Goal: Transaction & Acquisition: Purchase product/service

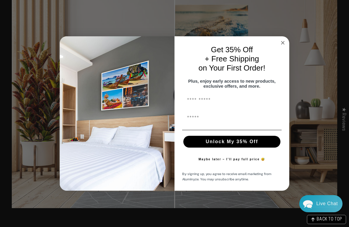
scroll to position [615, 0]
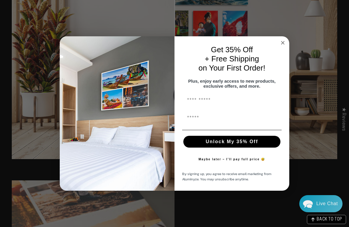
click at [286, 39] on circle "Close dialog" at bounding box center [283, 42] width 7 height 7
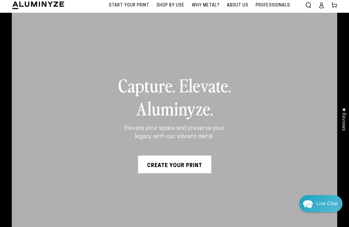
scroll to position [138, 0]
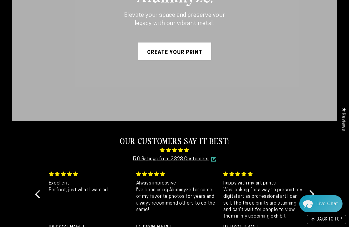
click at [186, 52] on link "Create Your Print" at bounding box center [174, 51] width 73 height 18
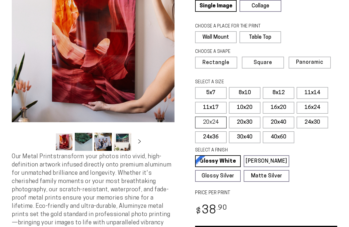
select select "**********"
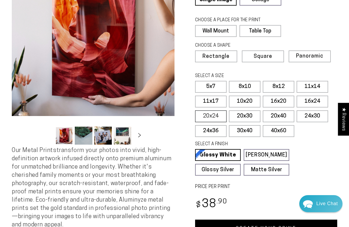
scroll to position [77, 0]
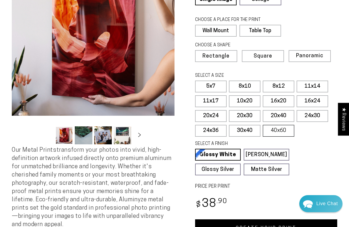
click at [276, 125] on label "40x60" at bounding box center [279, 131] width 32 height 12
click at [275, 129] on label "40x60" at bounding box center [279, 131] width 32 height 12
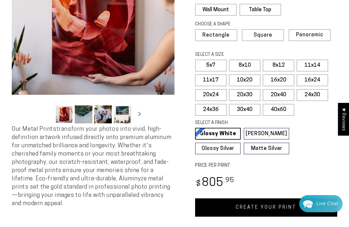
scroll to position [101, 0]
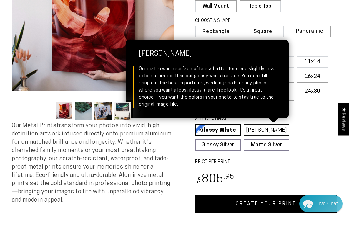
click at [262, 130] on link "[PERSON_NAME] Matte White Our matte white surface offers a flatter tone and sli…" at bounding box center [267, 130] width 46 height 12
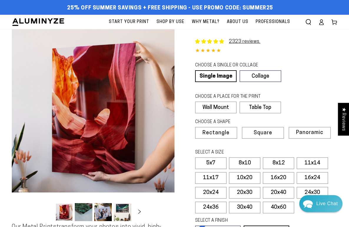
scroll to position [0, 0]
click at [312, 134] on span "Panoramic" at bounding box center [309, 133] width 27 height 6
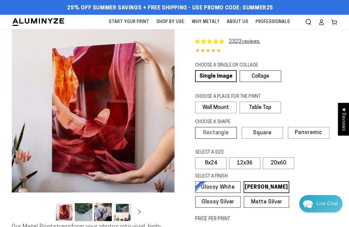
click at [220, 136] on label "Rectangle" at bounding box center [216, 133] width 42 height 12
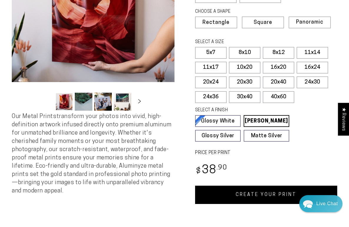
scroll to position [118, 0]
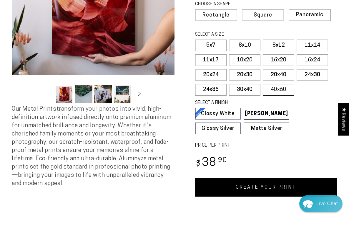
click at [282, 92] on label "40x60" at bounding box center [279, 90] width 32 height 12
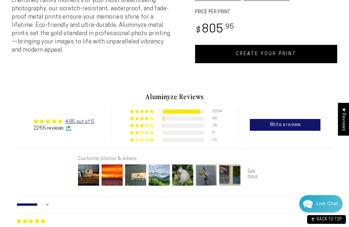
scroll to position [248, 0]
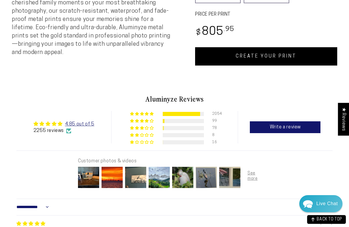
click at [268, 55] on link "CREATE YOUR PRINT" at bounding box center [266, 56] width 142 height 18
